Goal: Obtain resource: Obtain resource

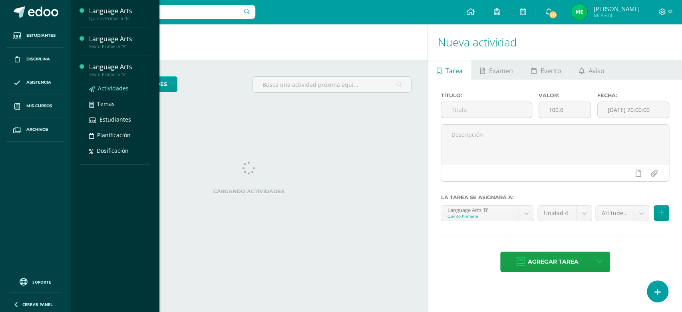
click at [108, 85] on span "Actividades" at bounding box center [113, 88] width 31 height 8
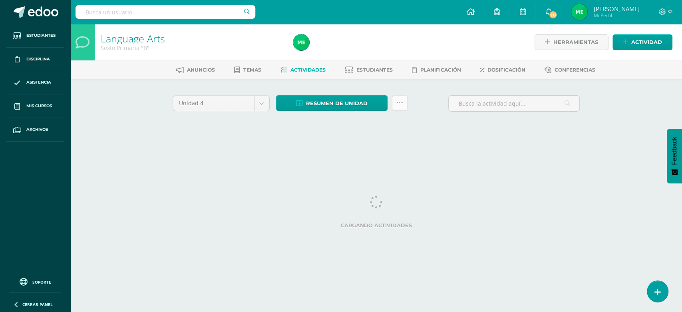
click at [404, 104] on link at bounding box center [400, 103] width 16 height 16
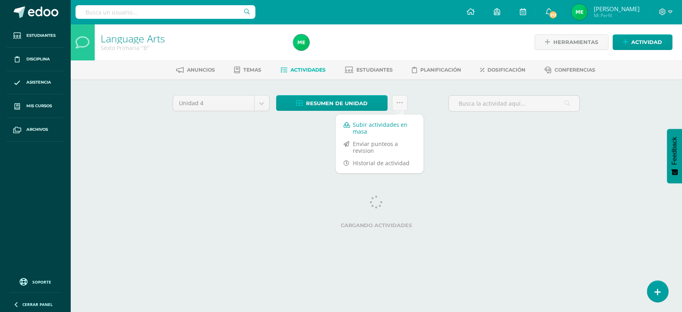
click at [366, 124] on link "Subir actividades en masa" at bounding box center [380, 127] width 88 height 19
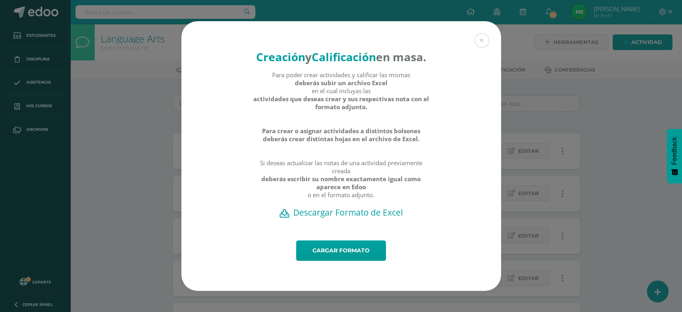
click at [326, 218] on h2 "Descargar Formato de Excel" at bounding box center [341, 212] width 292 height 11
click at [285, 217] on icon at bounding box center [285, 213] width 10 height 8
click at [342, 218] on h2 "Descargar Formato de Excel" at bounding box center [341, 212] width 292 height 11
click at [480, 33] on button at bounding box center [482, 40] width 14 height 14
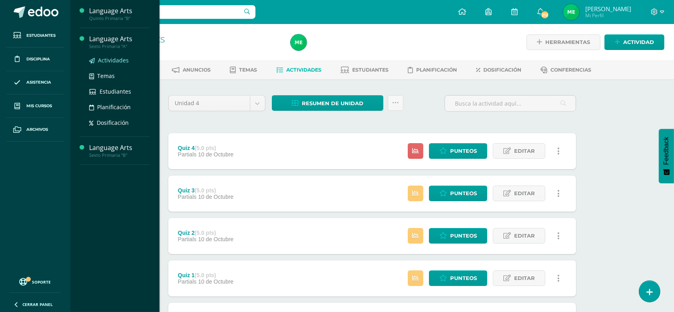
click at [109, 59] on span "Actividades" at bounding box center [113, 60] width 31 height 8
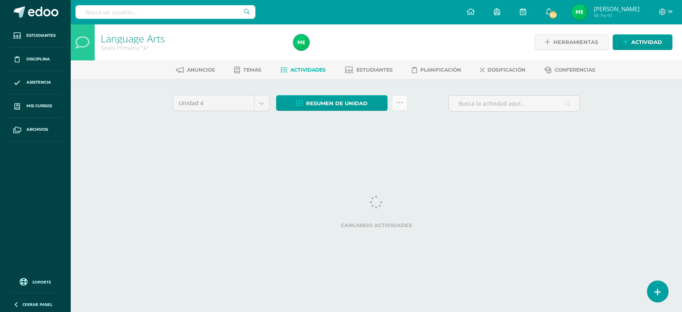
click at [399, 97] on link at bounding box center [400, 103] width 16 height 16
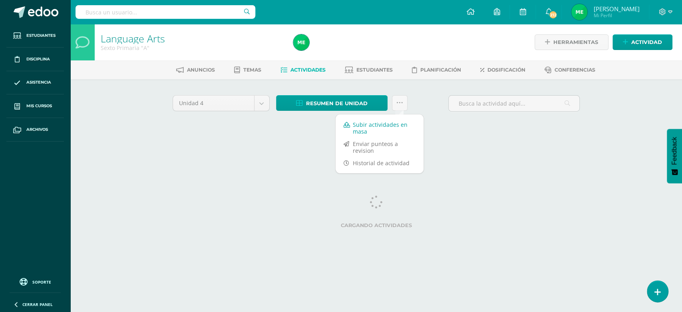
click at [378, 126] on link "Subir actividades en masa" at bounding box center [380, 127] width 88 height 19
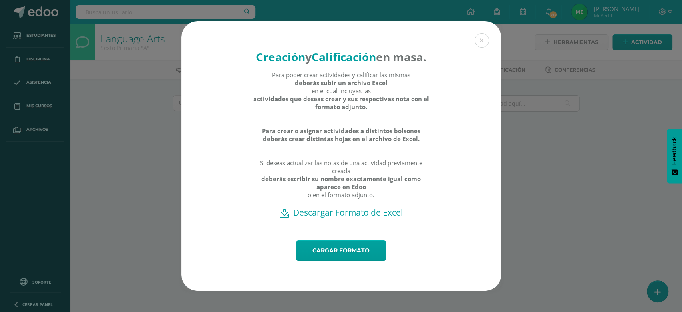
click at [339, 218] on h2 "Descargar Formato de Excel" at bounding box center [341, 212] width 292 height 11
click at [481, 33] on button at bounding box center [482, 40] width 14 height 14
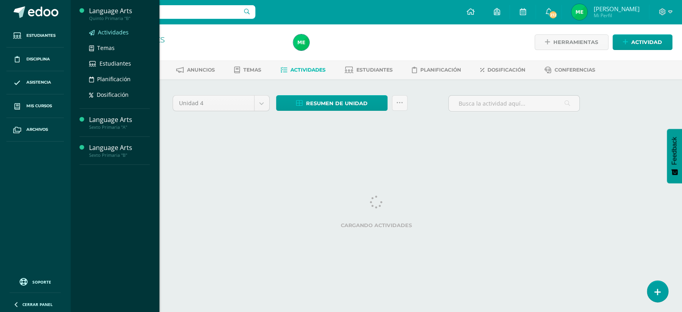
click at [117, 30] on span "Actividades" at bounding box center [113, 32] width 31 height 8
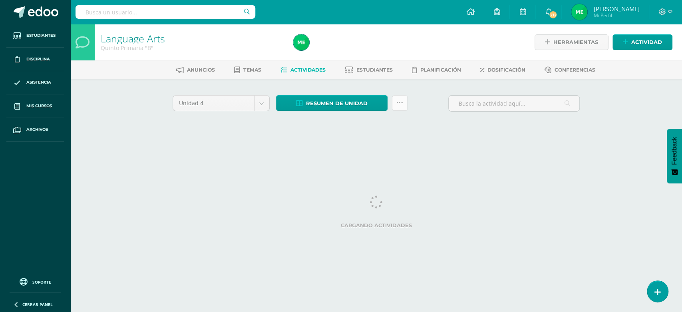
click at [404, 95] on link at bounding box center [400, 103] width 16 height 16
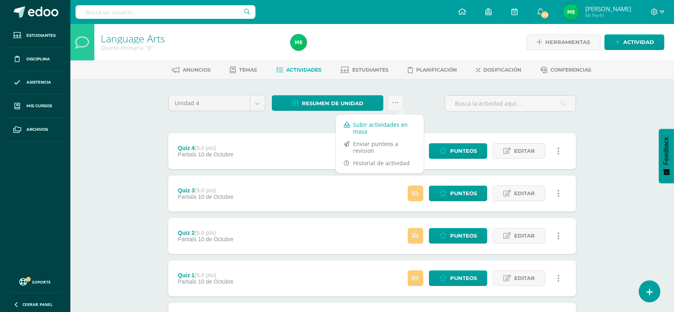
click at [365, 125] on link "Subir actividades en masa" at bounding box center [380, 127] width 88 height 19
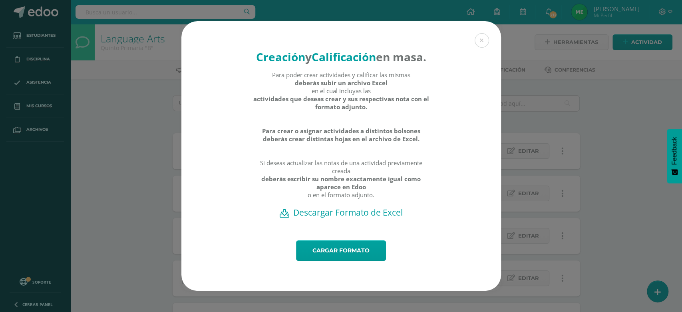
click at [330, 218] on h2 "Descargar Formato de Excel" at bounding box center [341, 212] width 292 height 11
click at [347, 218] on h2 "Descargar Formato de Excel" at bounding box center [341, 212] width 292 height 11
click at [482, 33] on button at bounding box center [482, 40] width 14 height 14
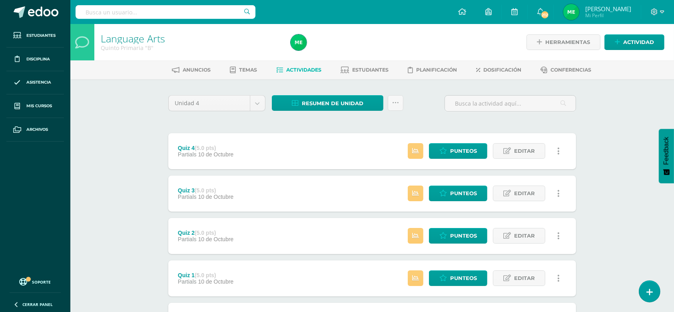
click at [620, 145] on div "Language Arts Quinto Primaria "B" Herramientas Detalle de asistencias Actividad…" at bounding box center [371, 312] width 603 height 576
